Goal: Information Seeking & Learning: Learn about a topic

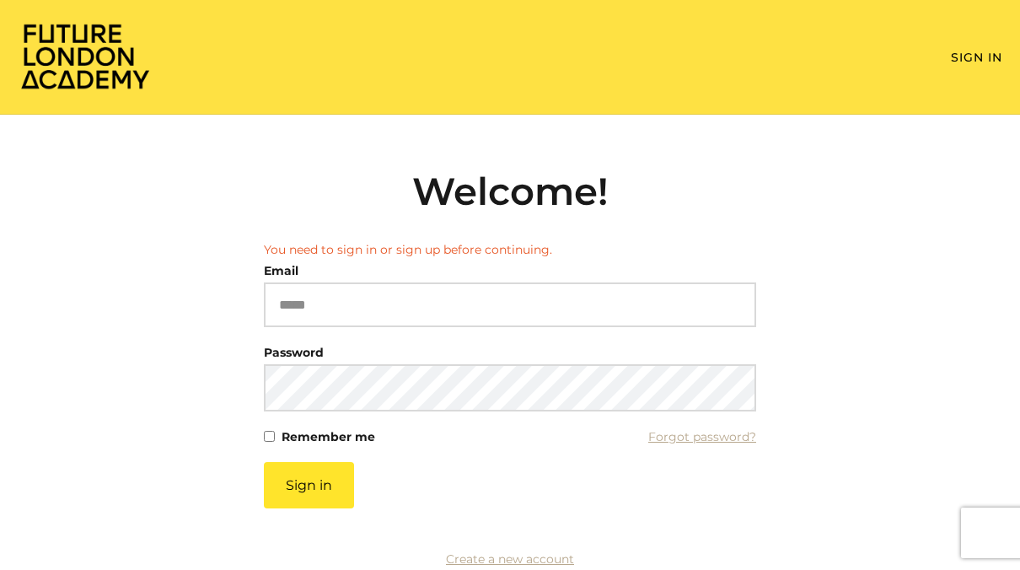
click at [97, 46] on img at bounding box center [85, 56] width 135 height 68
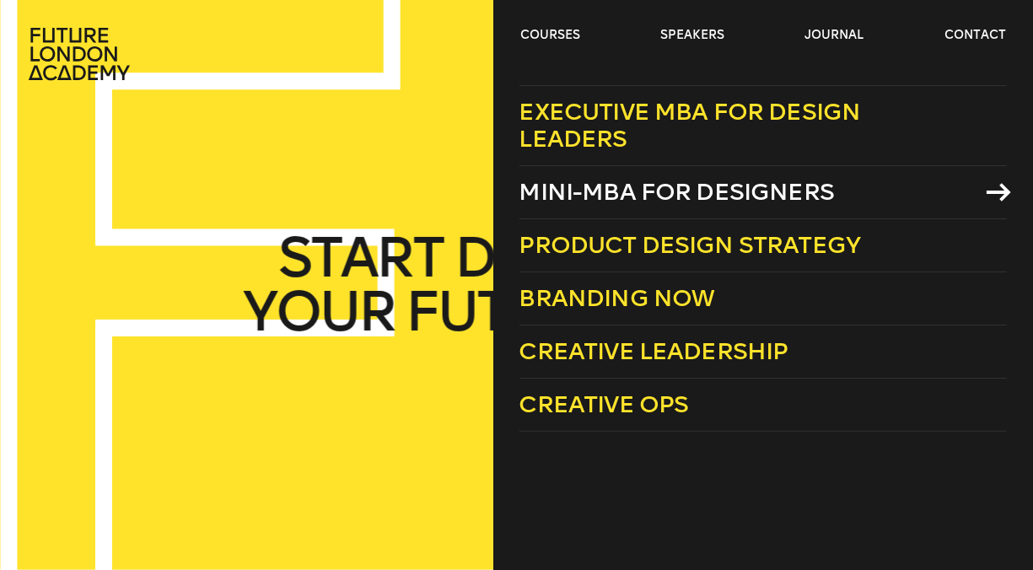
click at [588, 178] on span "Mini-MBA for Designers" at bounding box center [676, 192] width 315 height 28
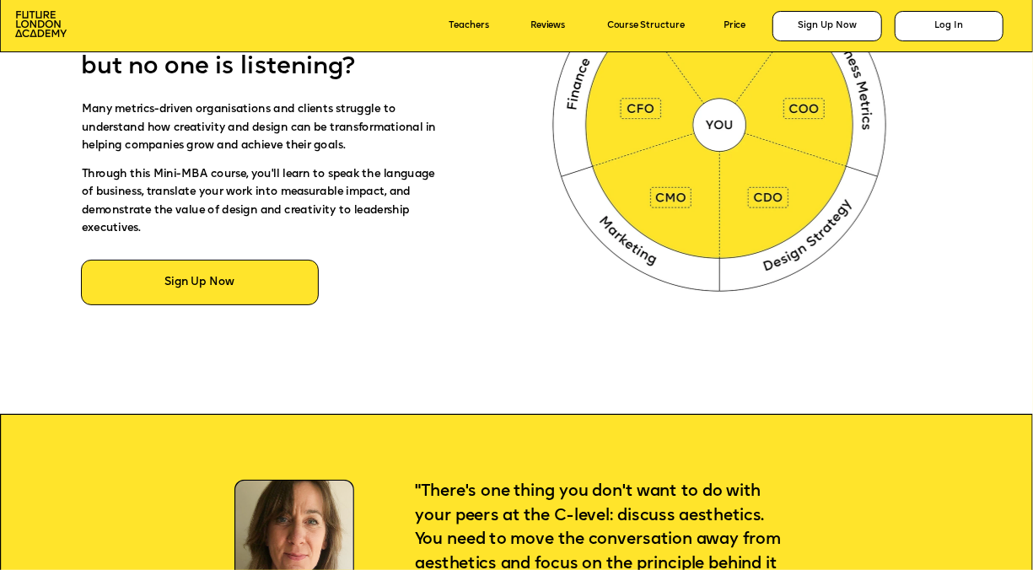
scroll to position [927, 0]
